Goal: Task Accomplishment & Management: Manage account settings

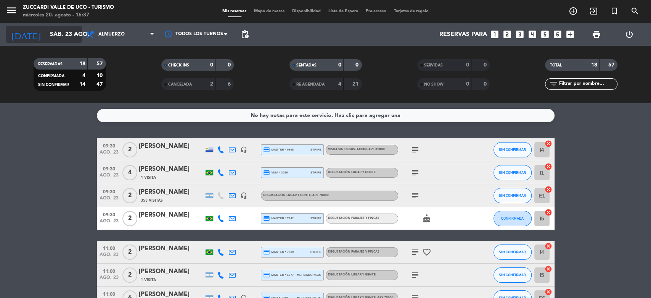
click at [46, 34] on input "sáb. 23 ago." at bounding box center [86, 34] width 81 height 15
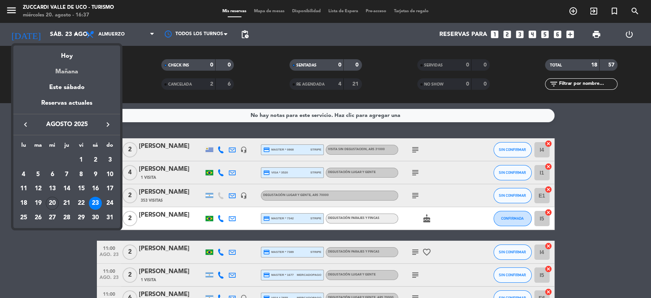
click at [60, 72] on div "Mañana" at bounding box center [66, 69] width 107 height 16
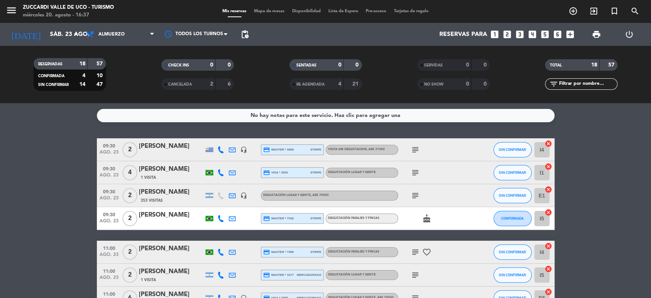
type input "jue. 21 ago."
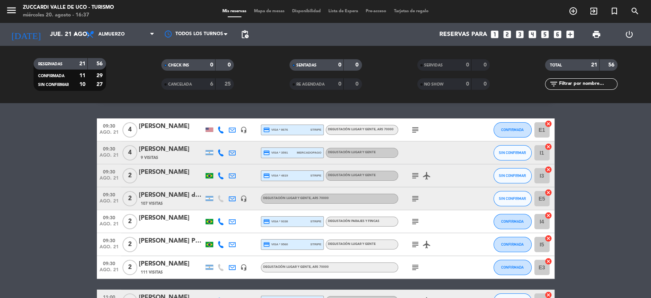
scroll to position [20, 0]
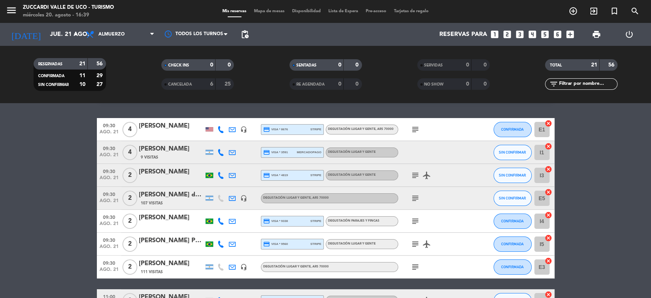
click at [416, 133] on icon "subject" at bounding box center [415, 129] width 9 height 9
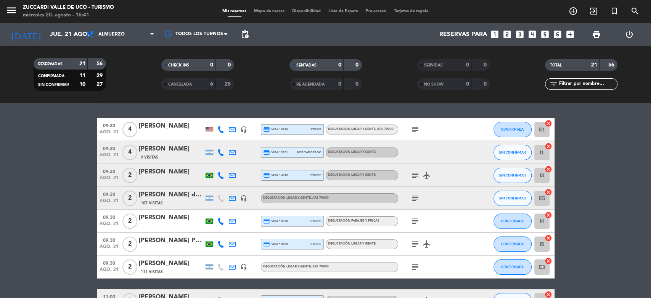
click at [166, 156] on div "9 Visitas" at bounding box center [171, 157] width 65 height 6
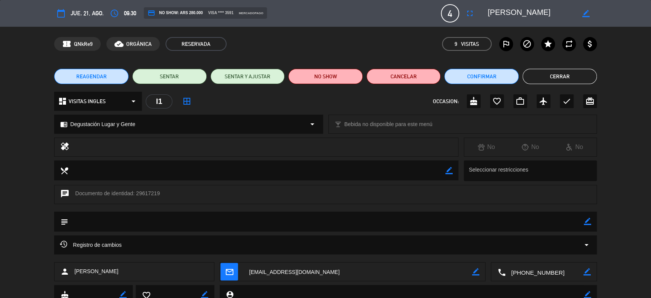
click at [584, 14] on icon "border_color" at bounding box center [586, 13] width 7 height 7
click at [489, 11] on textarea at bounding box center [531, 13] width 87 height 14
type textarea "[PERSON_NAME]"
click at [587, 13] on icon at bounding box center [586, 13] width 7 height 7
click at [560, 75] on button "Cerrar" at bounding box center [560, 76] width 74 height 15
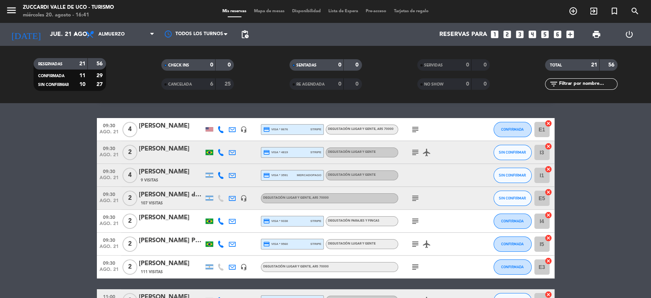
click at [418, 152] on icon "subject" at bounding box center [415, 152] width 9 height 9
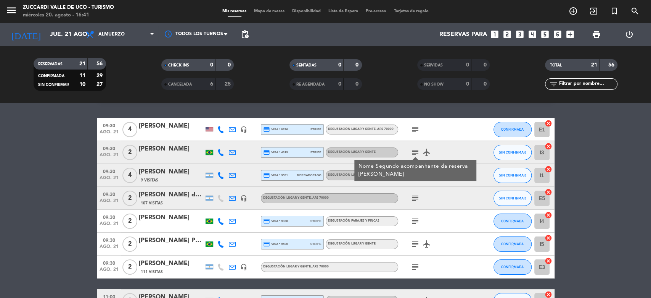
click at [419, 195] on icon "subject" at bounding box center [415, 197] width 9 height 9
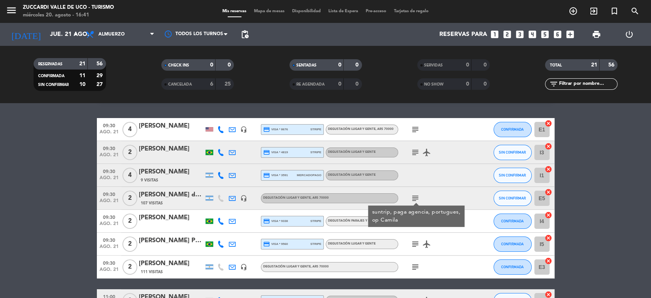
click at [418, 246] on icon "subject" at bounding box center [415, 243] width 9 height 9
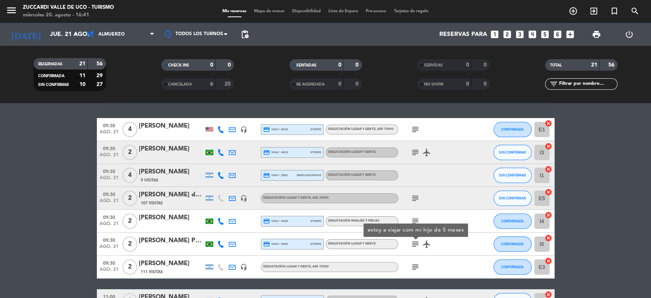
click at [417, 266] on icon "subject" at bounding box center [415, 266] width 9 height 9
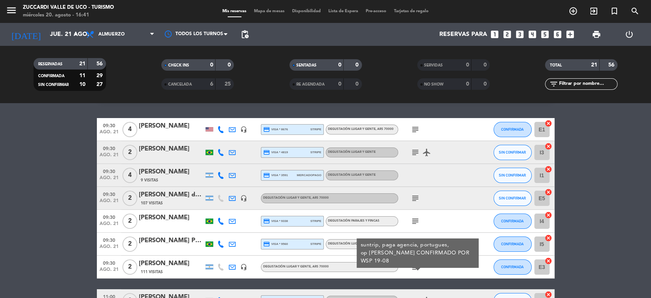
click at [153, 218] on div "[PERSON_NAME]" at bounding box center [171, 218] width 65 height 10
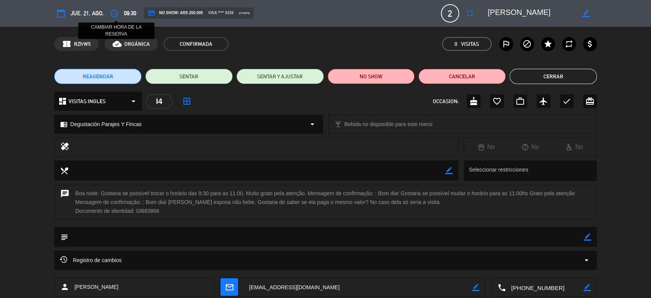
click at [117, 14] on icon "access_time" at bounding box center [114, 13] width 9 height 9
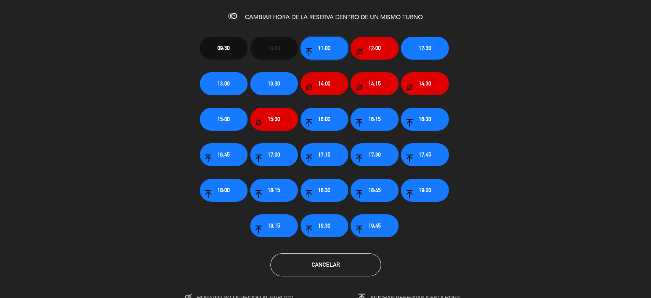
click at [329, 45] on span "11:00" at bounding box center [324, 48] width 12 height 9
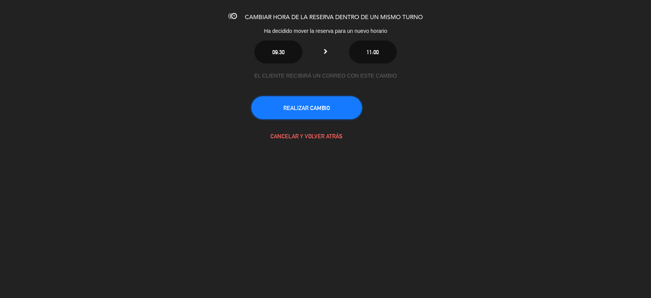
click at [337, 114] on button "REALIZAR CAMBIO" at bounding box center [306, 107] width 111 height 23
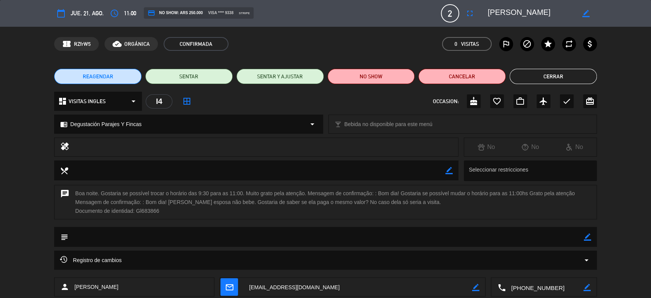
click at [566, 75] on button "Cerrar" at bounding box center [553, 76] width 87 height 15
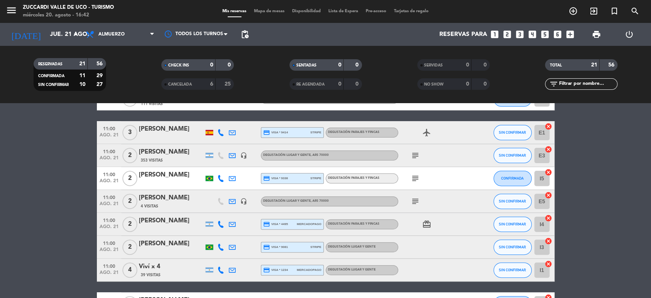
scroll to position [166, 0]
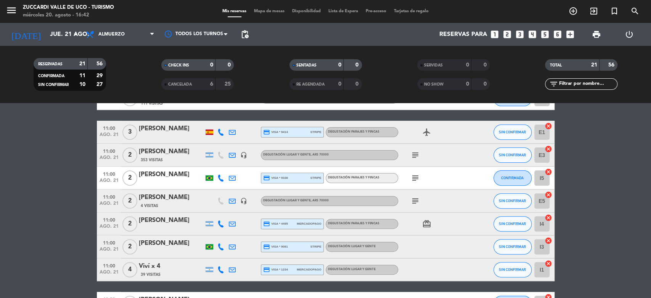
click at [418, 152] on icon "subject" at bounding box center [415, 154] width 9 height 9
click at [414, 200] on icon "subject" at bounding box center [415, 200] width 9 height 9
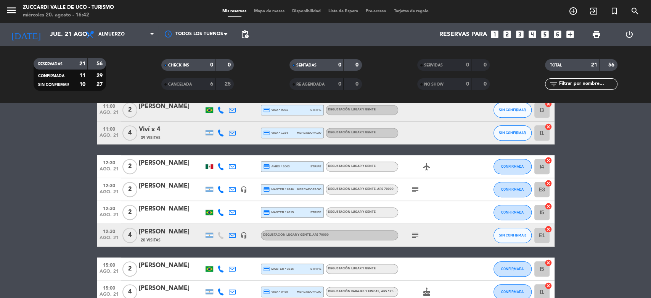
scroll to position [305, 0]
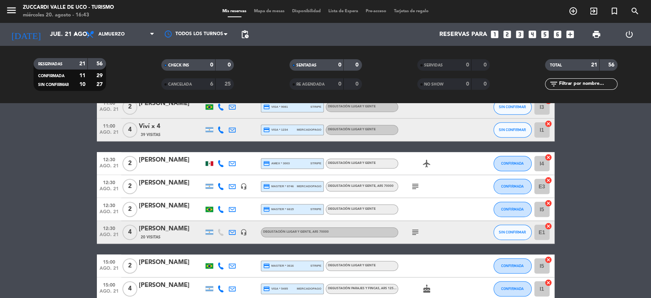
click at [416, 232] on icon "subject" at bounding box center [415, 231] width 9 height 9
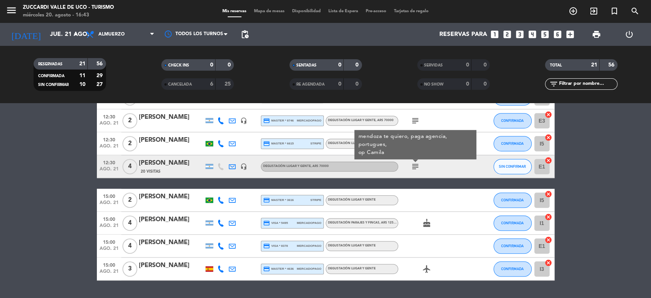
scroll to position [391, 0]
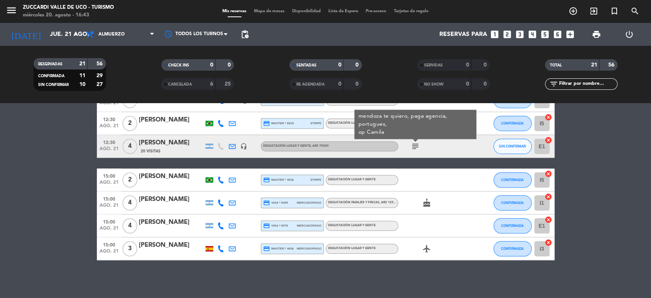
click at [180, 271] on div "No hay notas para este servicio. Haz clic para agregar una 09:30 [DATE] 4 [PERS…" at bounding box center [325, 200] width 651 height 195
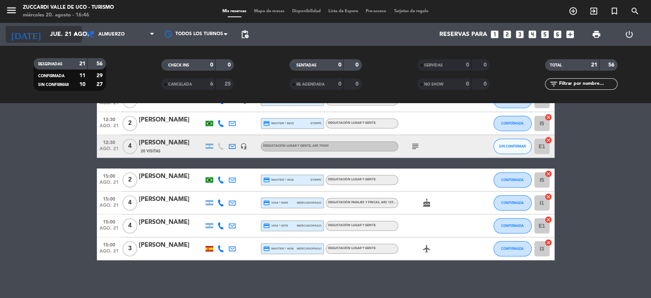
click at [53, 34] on input "jue. 21 ago." at bounding box center [86, 34] width 81 height 15
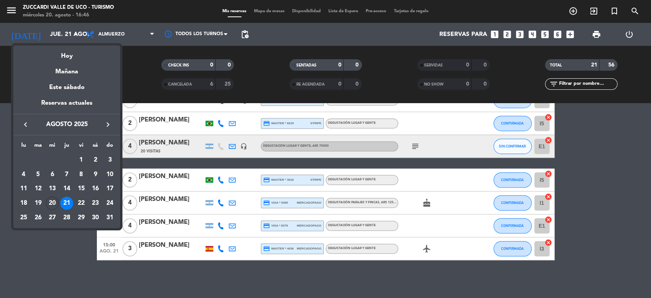
click at [110, 128] on icon "keyboard_arrow_right" at bounding box center [107, 124] width 9 height 9
click at [78, 176] on div "5" at bounding box center [81, 174] width 13 height 13
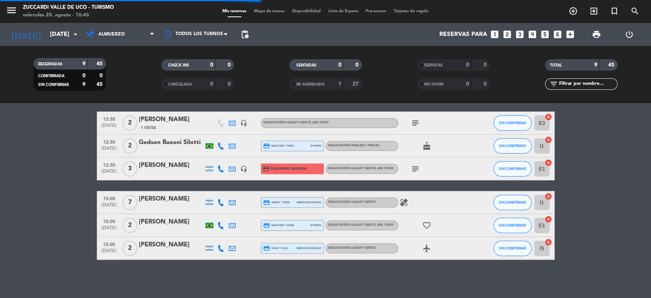
scroll to position [116, 0]
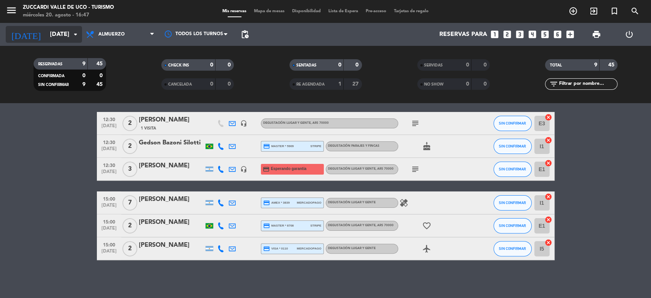
click at [47, 38] on input "[DATE]" at bounding box center [86, 34] width 81 height 15
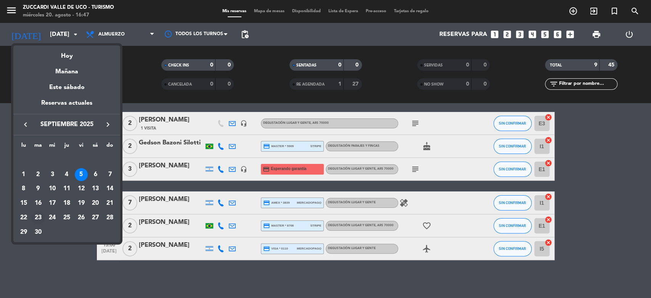
click at [37, 215] on div "23" at bounding box center [38, 217] width 13 height 13
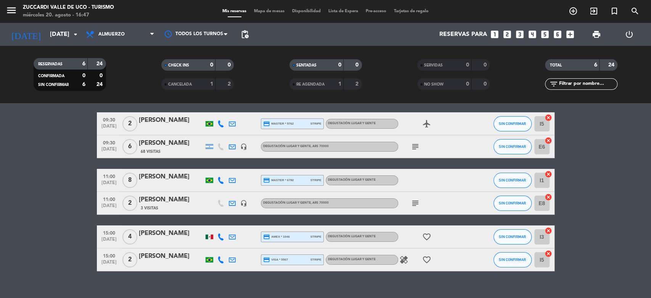
scroll to position [0, 0]
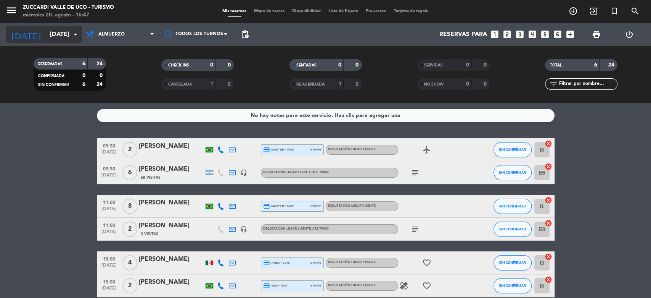
click at [64, 38] on input "[DATE]" at bounding box center [86, 34] width 81 height 15
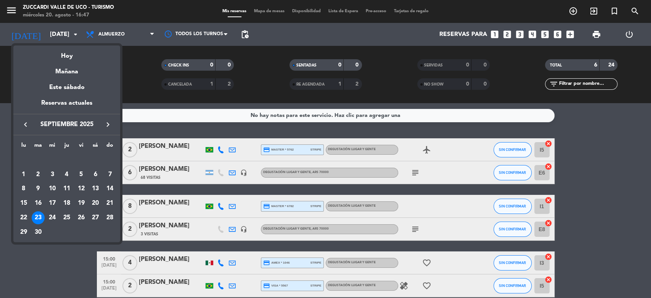
click at [25, 124] on icon "keyboard_arrow_left" at bounding box center [25, 124] width 9 height 9
click at [95, 203] on div "23" at bounding box center [95, 203] width 13 height 13
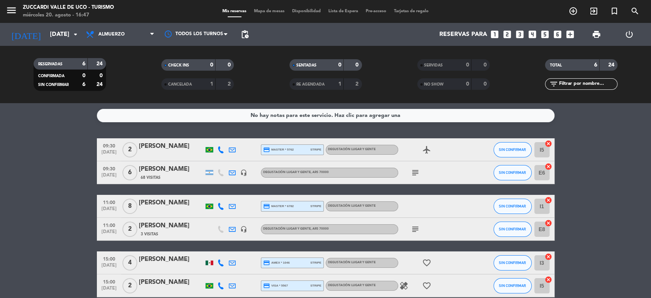
type input "sáb. 23 ago."
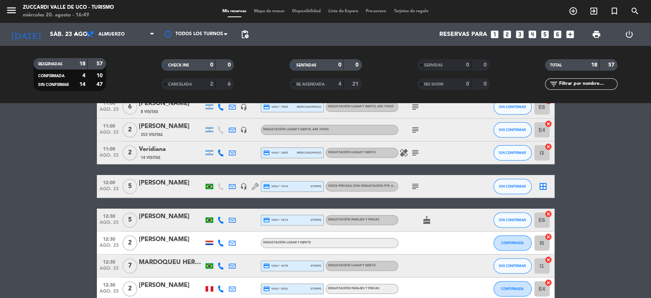
scroll to position [197, 0]
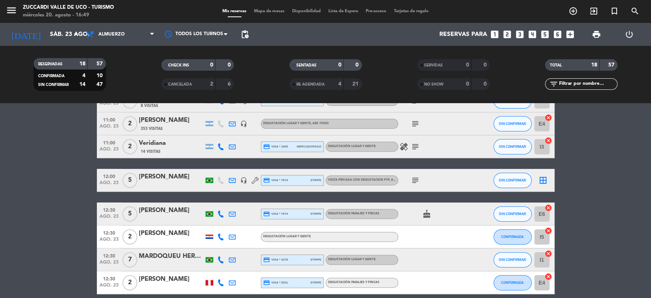
click at [415, 181] on icon "subject" at bounding box center [415, 180] width 9 height 9
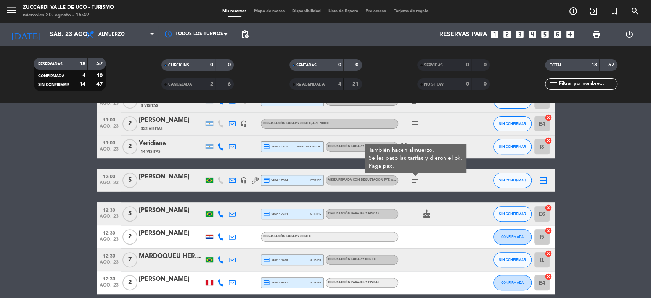
click at [179, 177] on div "[PERSON_NAME]" at bounding box center [171, 177] width 65 height 10
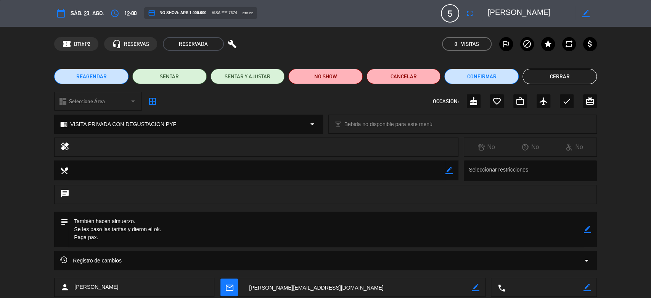
drag, startPoint x: 559, startPoint y: 13, endPoint x: 487, endPoint y: 9, distance: 72.3
click at [487, 9] on div "border_color" at bounding box center [540, 13] width 114 height 14
